Goal: Check status: Check status

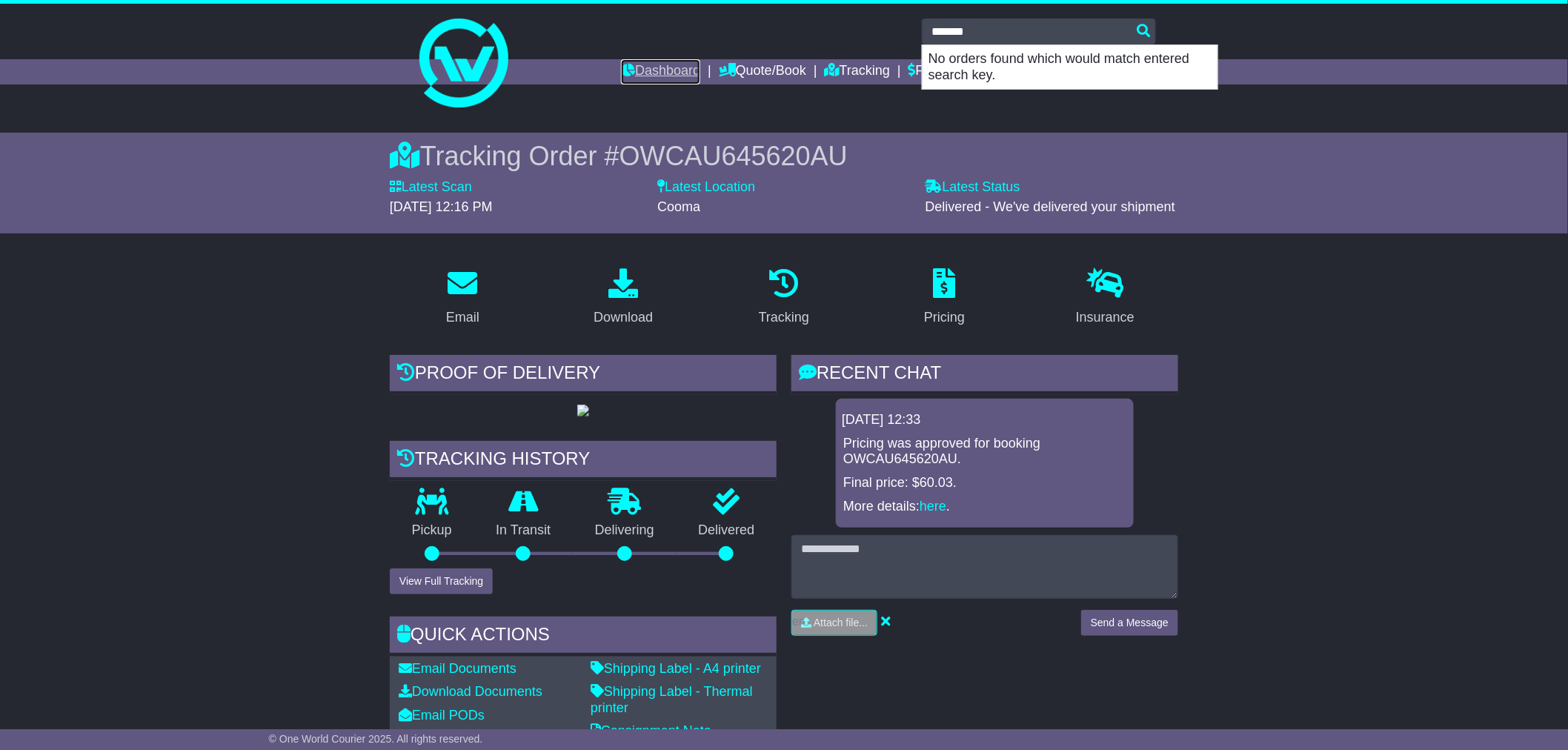
click at [647, 75] on link "Dashboard" at bounding box center [660, 71] width 80 height 25
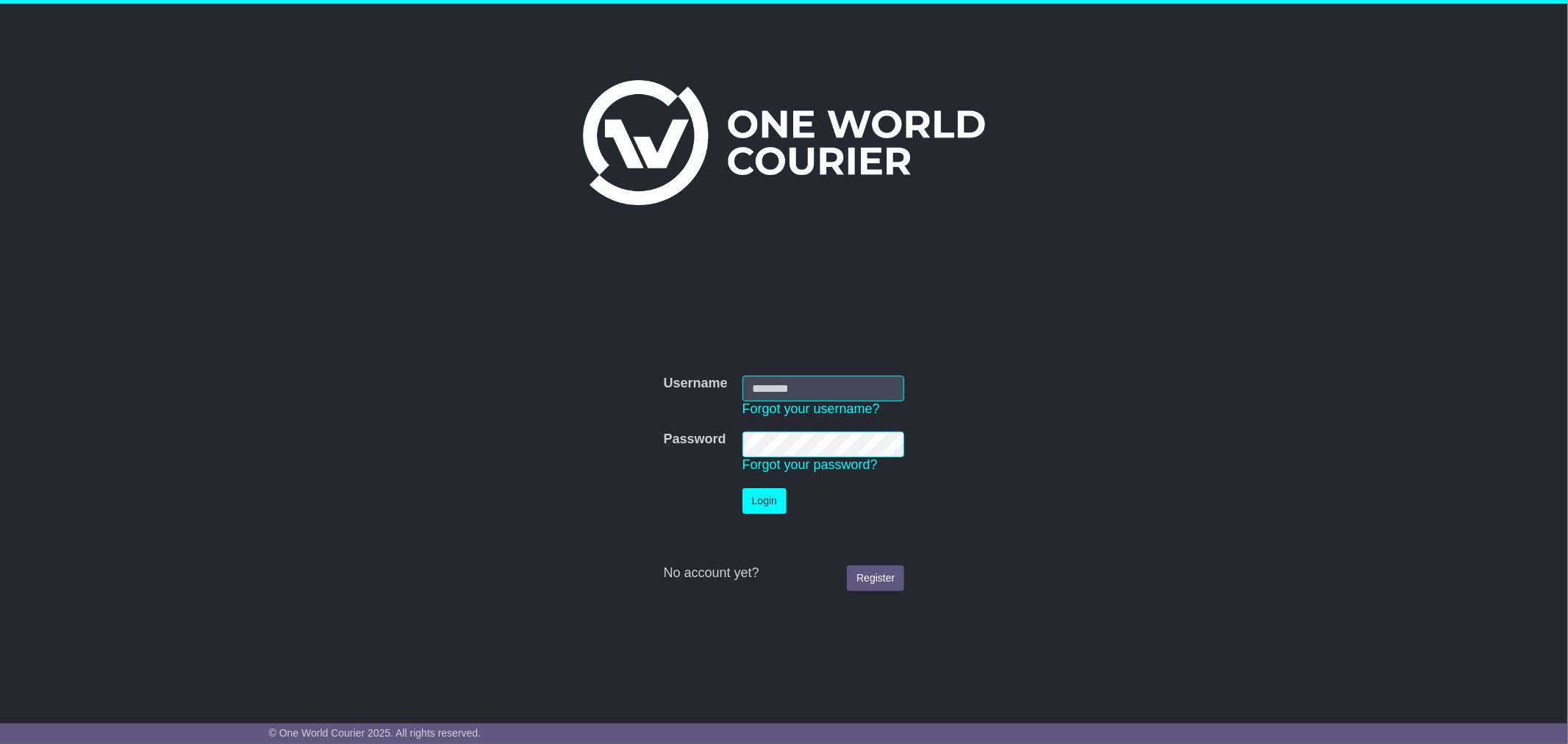
type input "**********"
click at [752, 504] on button "Login" at bounding box center [764, 501] width 44 height 26
